Goal: Task Accomplishment & Management: Use online tool/utility

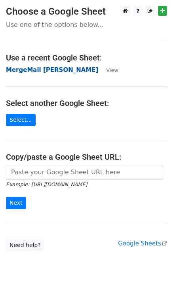
click at [46, 67] on strong "MergeMail [PERSON_NAME]" at bounding box center [52, 69] width 92 height 7
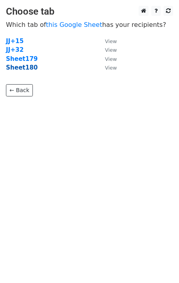
click at [22, 70] on strong "Sheet180" at bounding box center [22, 67] width 32 height 7
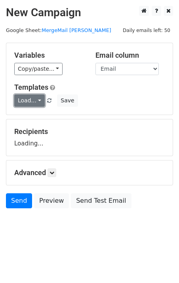
click at [36, 101] on link "Load..." at bounding box center [29, 100] width 30 height 12
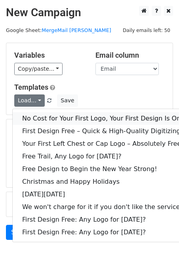
click at [47, 117] on link "No Cost for Your First Logo, Your First Design Is On Us!" at bounding box center [108, 118] width 190 height 13
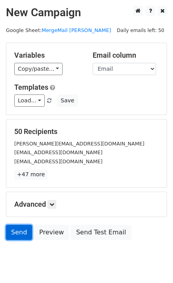
click at [19, 237] on link "Send" at bounding box center [19, 232] width 26 height 15
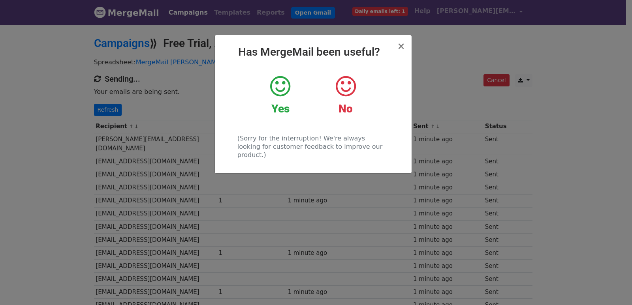
click at [243, 195] on div "× Has MergeMail been useful? Yes No (Sorry for the interruption! We're always l…" at bounding box center [316, 165] width 632 height 282
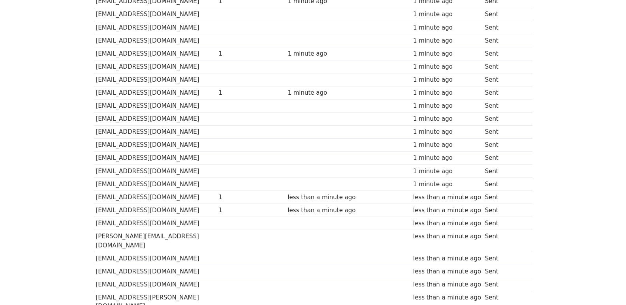
scroll to position [25, 0]
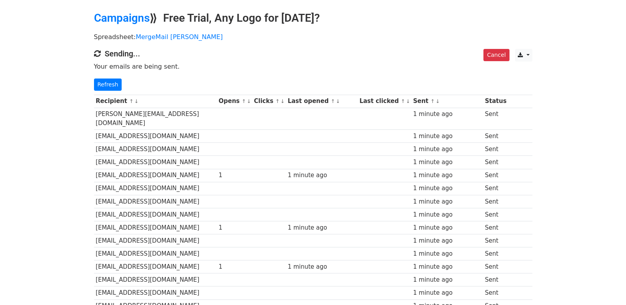
click at [104, 72] on div "Cancel CSV Excel Sending... Your emails are being sent. Refresh" at bounding box center [313, 70] width 450 height 42
click at [111, 85] on link "Refresh" at bounding box center [108, 85] width 28 height 12
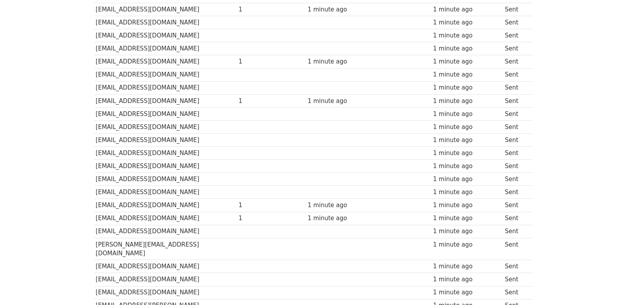
scroll to position [23, 0]
